Goal: Download file/media

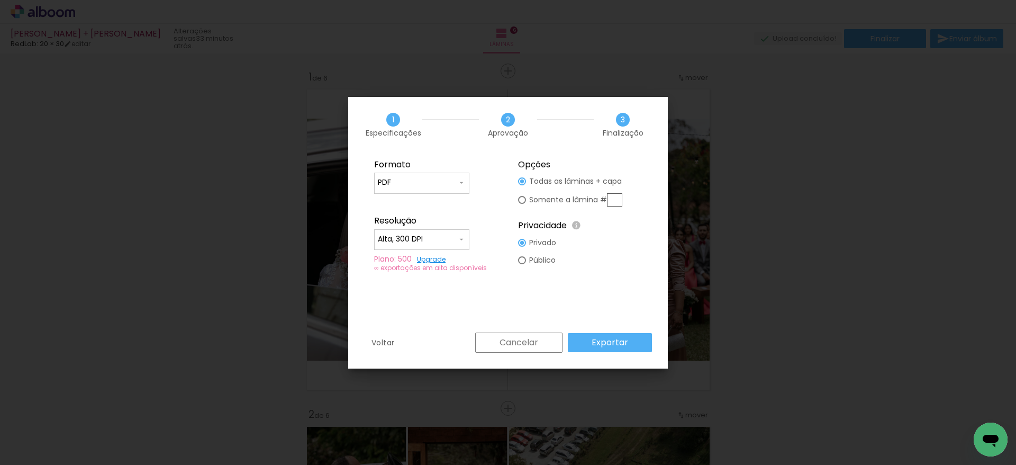
scroll to position [0, 1445]
click at [610, 357] on div "Voltar Cancelar Exportar" at bounding box center [508, 350] width 320 height 36
click at [0, 0] on slot "Exportar" at bounding box center [0, 0] width 0 height 0
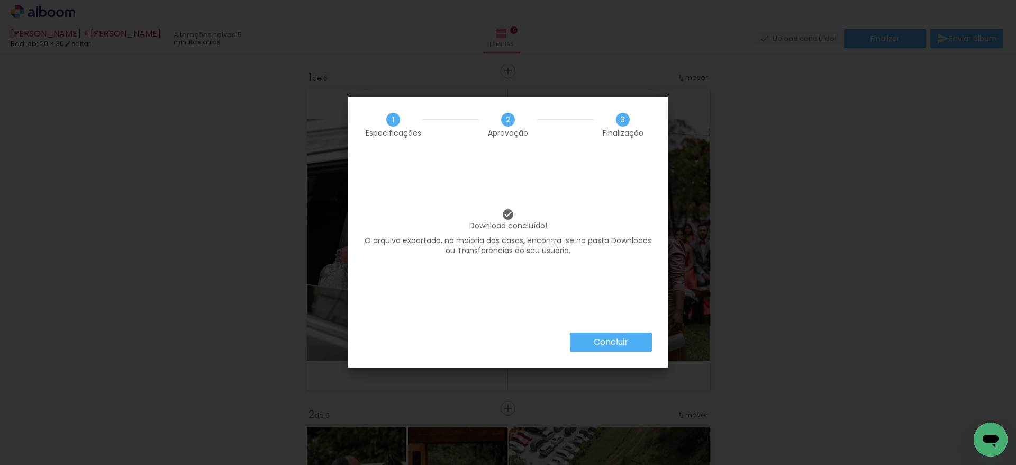
scroll to position [0, 1445]
click at [0, 0] on slot "Concluir" at bounding box center [0, 0] width 0 height 0
